Goal: Task Accomplishment & Management: Use online tool/utility

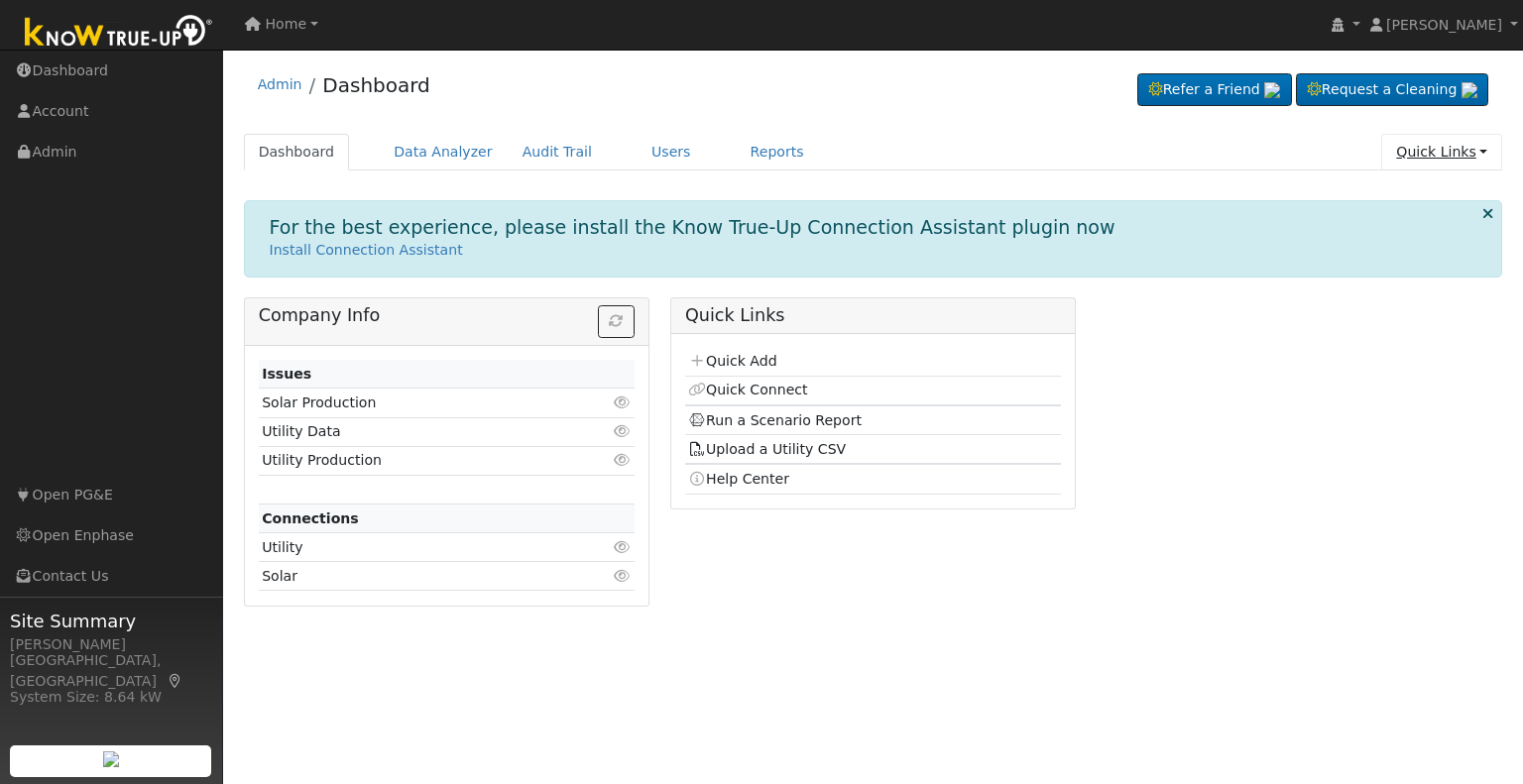
click at [1439, 153] on link "Quick Links" at bounding box center [1441, 151] width 121 height 37
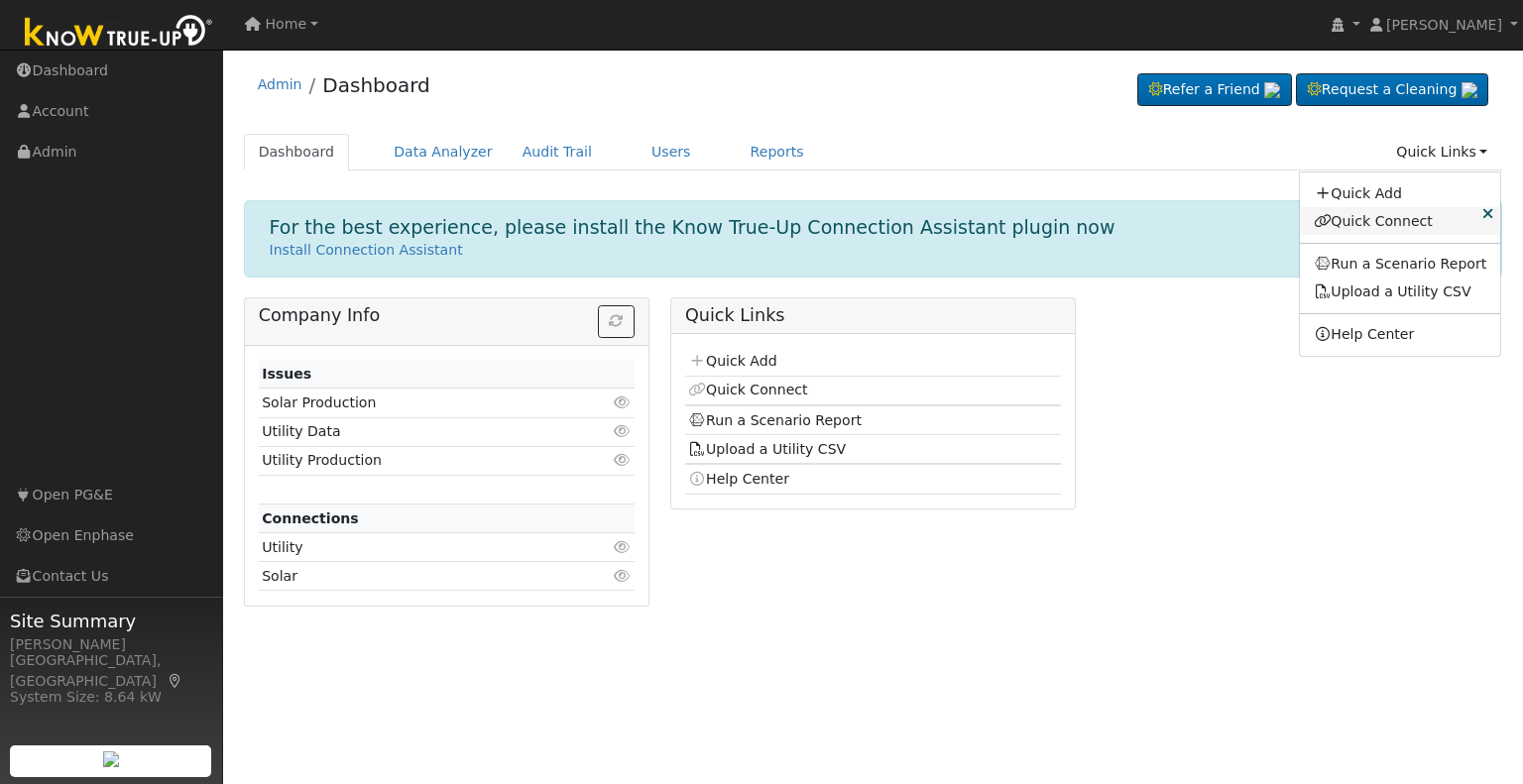
click at [1388, 218] on link "Quick Connect" at bounding box center [1400, 221] width 201 height 28
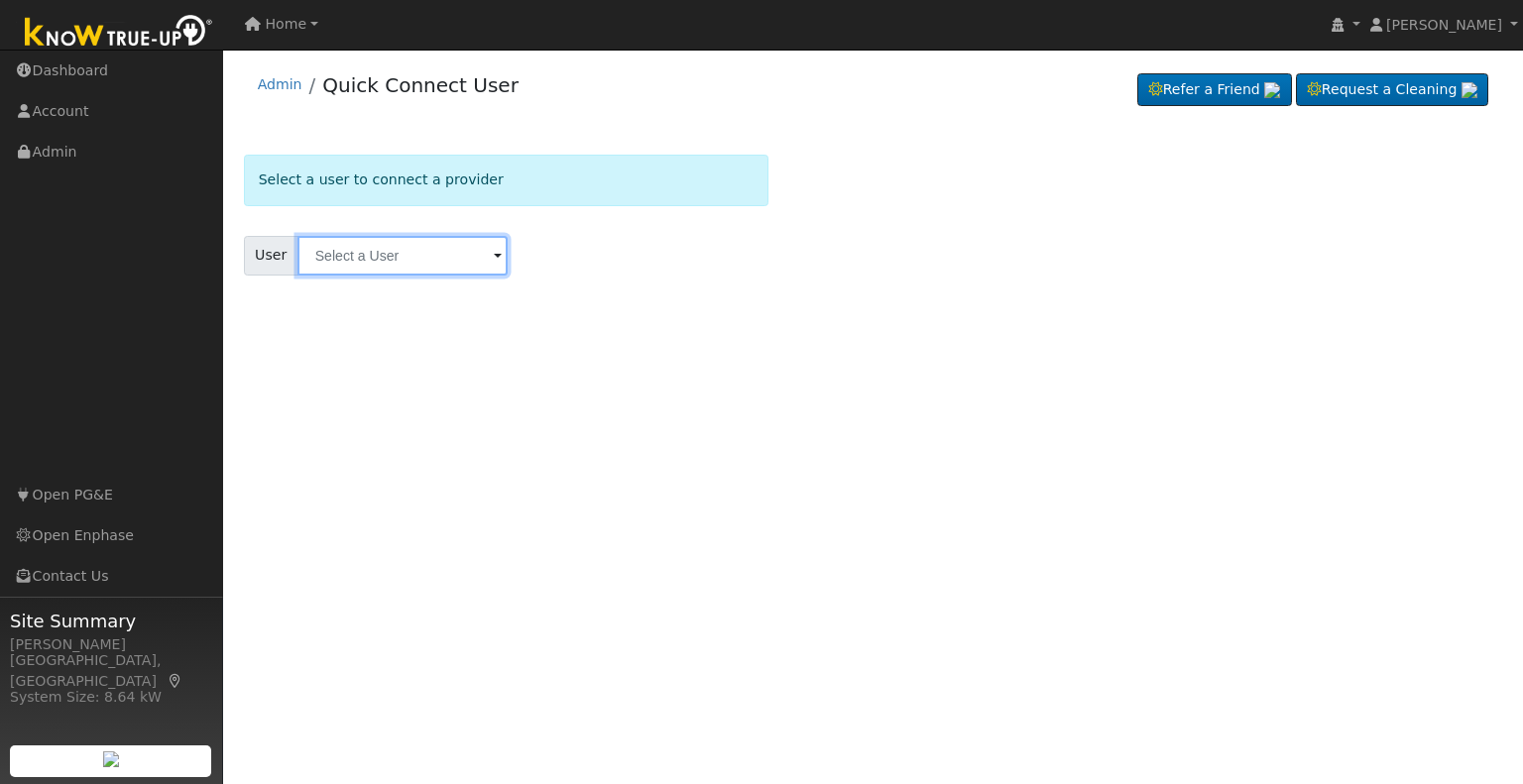
click at [418, 254] on input "text" at bounding box center [402, 256] width 210 height 40
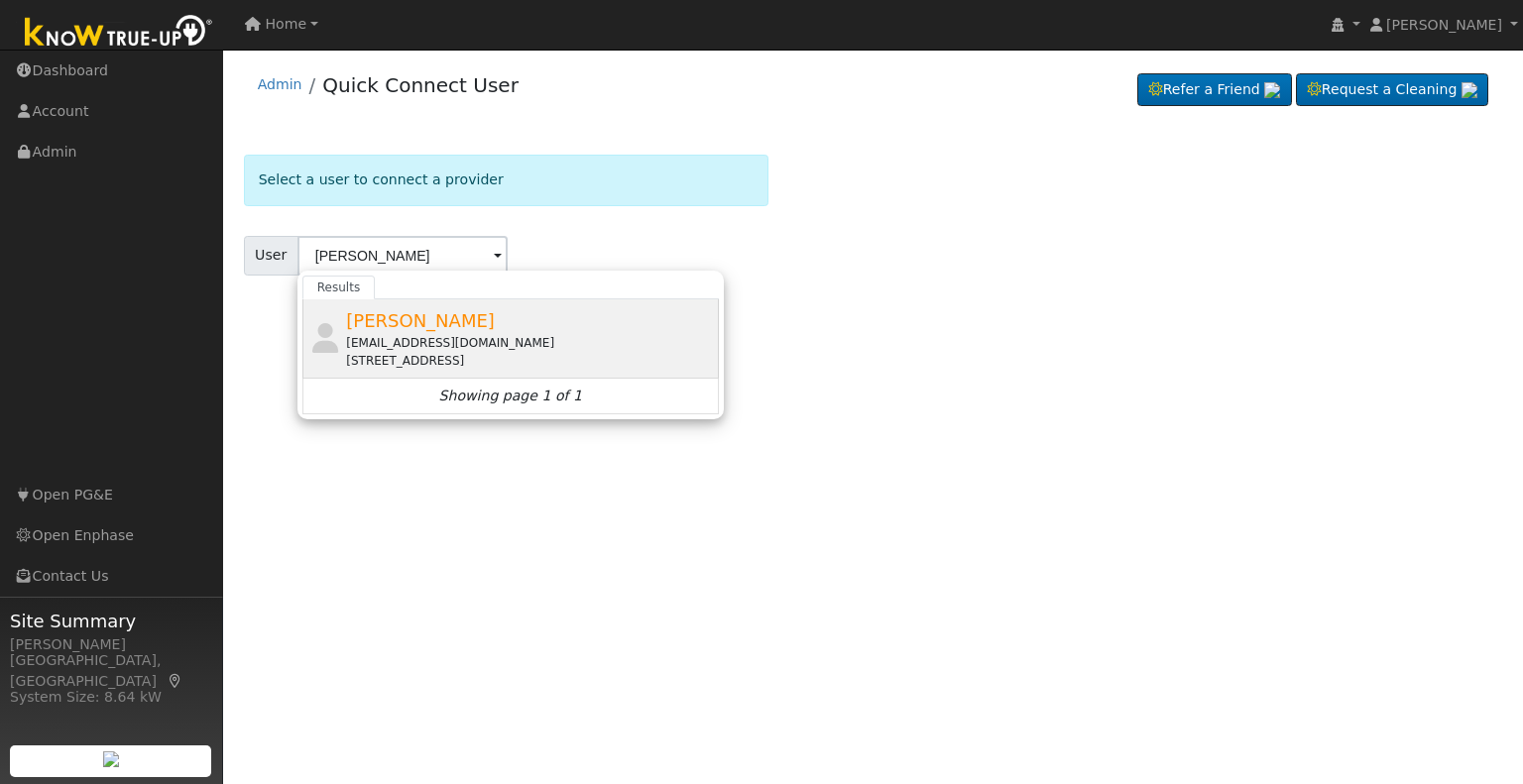
click at [412, 331] on div "Marium Embrey ceemat2000@outlook.com 737 East Saginaw Way, Fresno, CA 93704" at bounding box center [529, 338] width 368 height 63
type input "Marium Embrey"
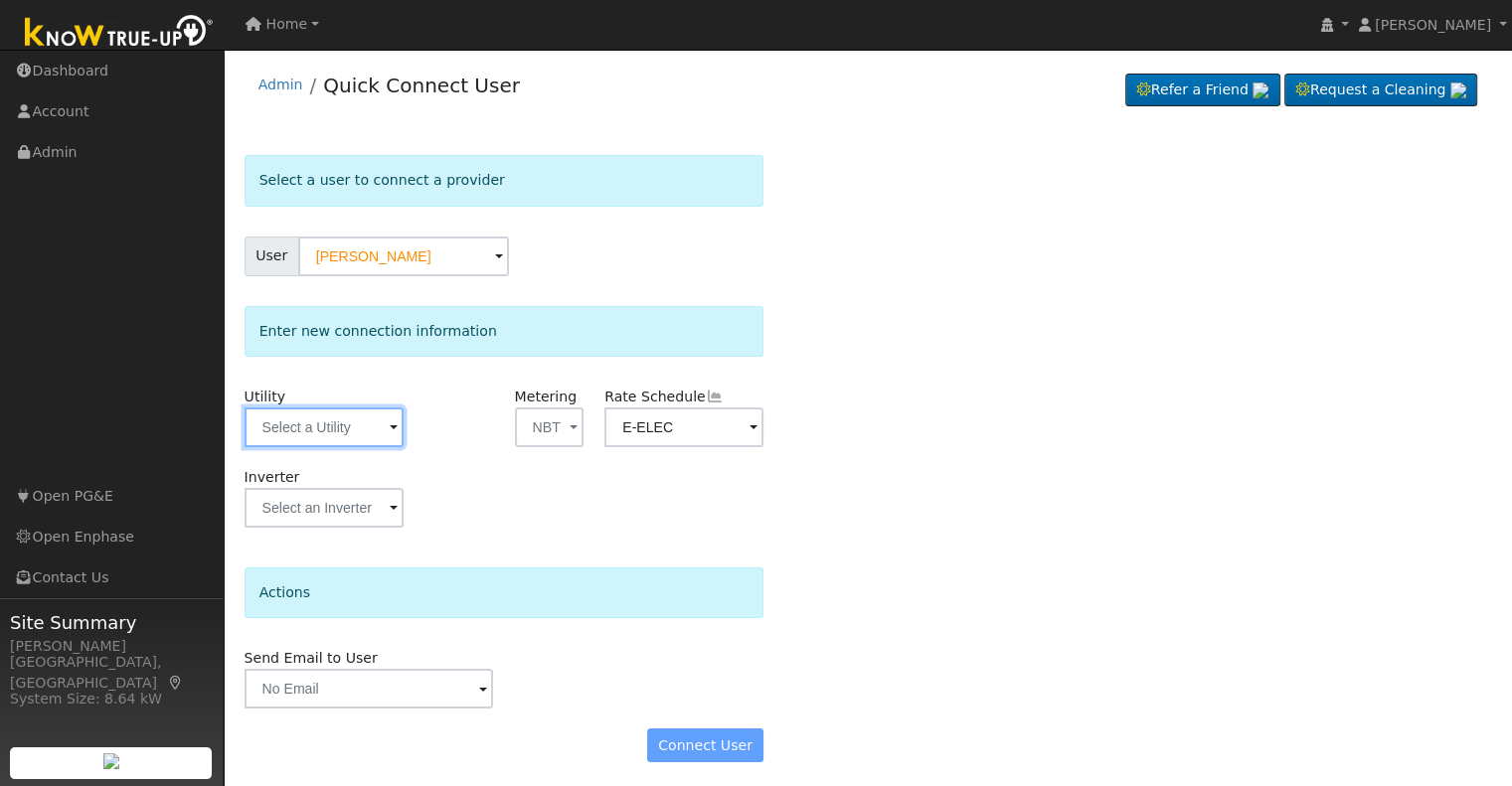
click at [333, 437] on input "text" at bounding box center [324, 427] width 159 height 40
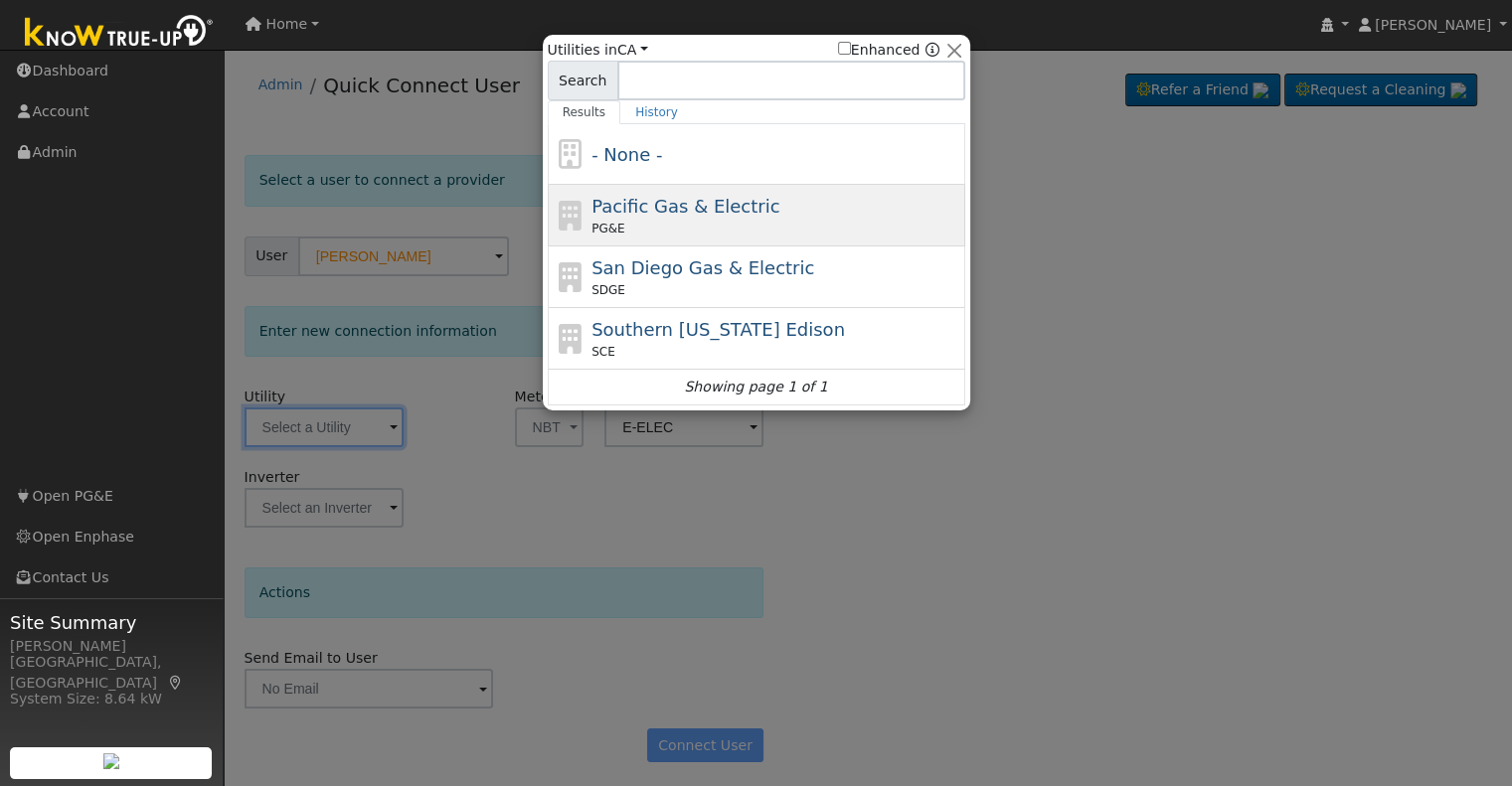
click at [592, 210] on span "Pacific Gas & Electric" at bounding box center [686, 206] width 188 height 21
type input "PG&E"
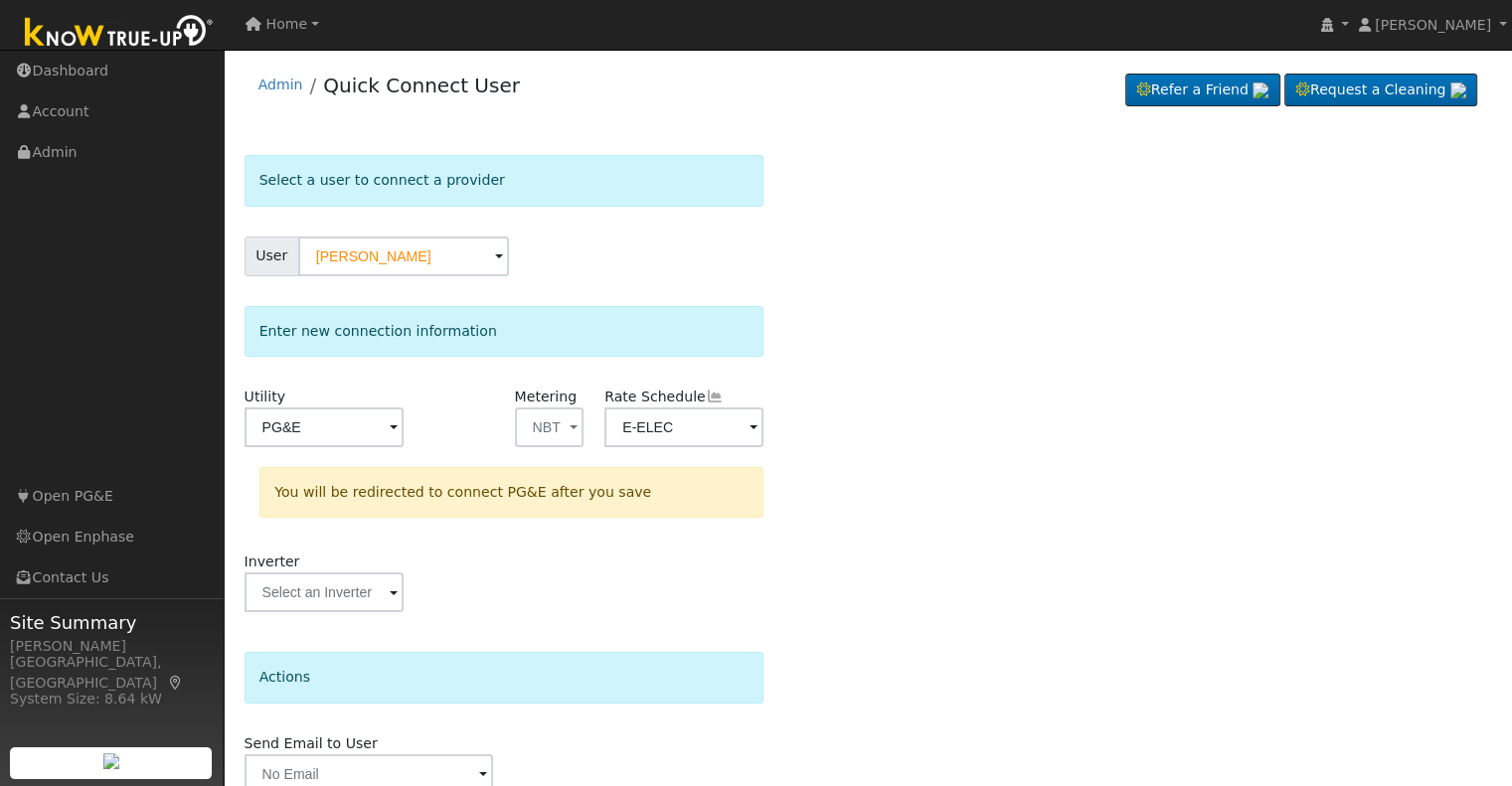
scroll to position [89, 0]
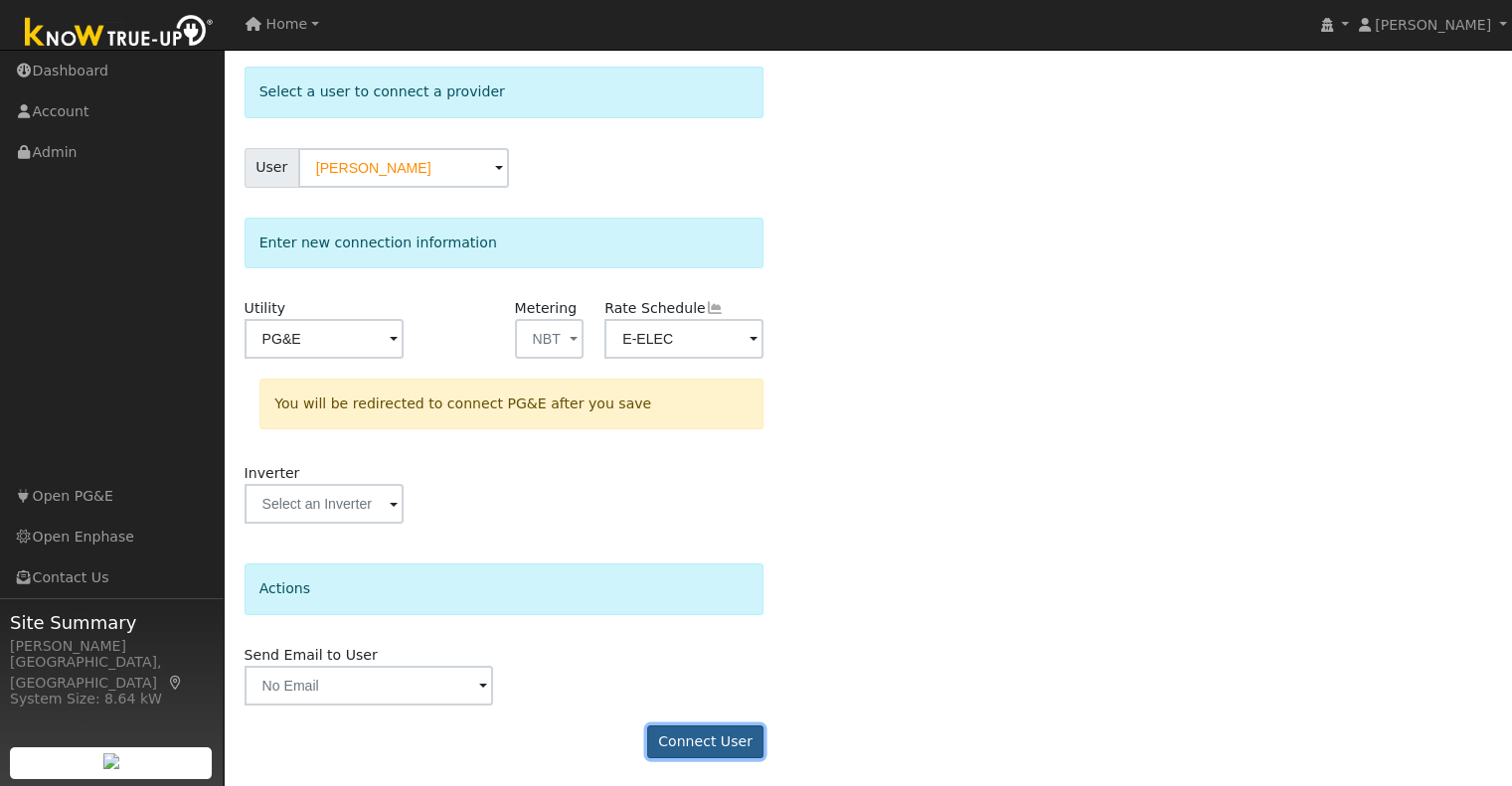
click at [748, 746] on button "Connect User" at bounding box center [706, 742] width 117 height 34
